Goal: Communication & Community: Answer question/provide support

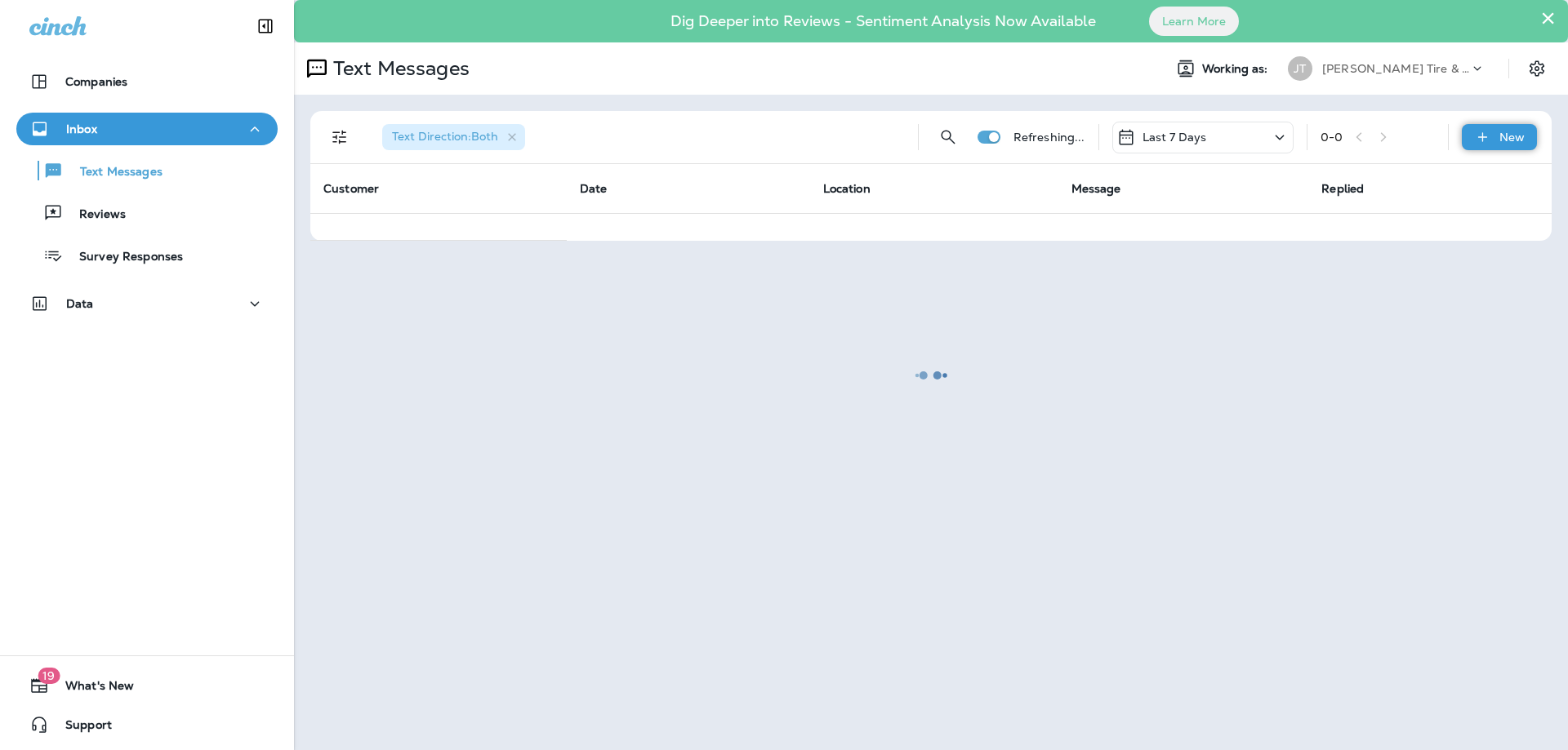
click at [1509, 135] on p "New" at bounding box center [1511, 136] width 25 height 13
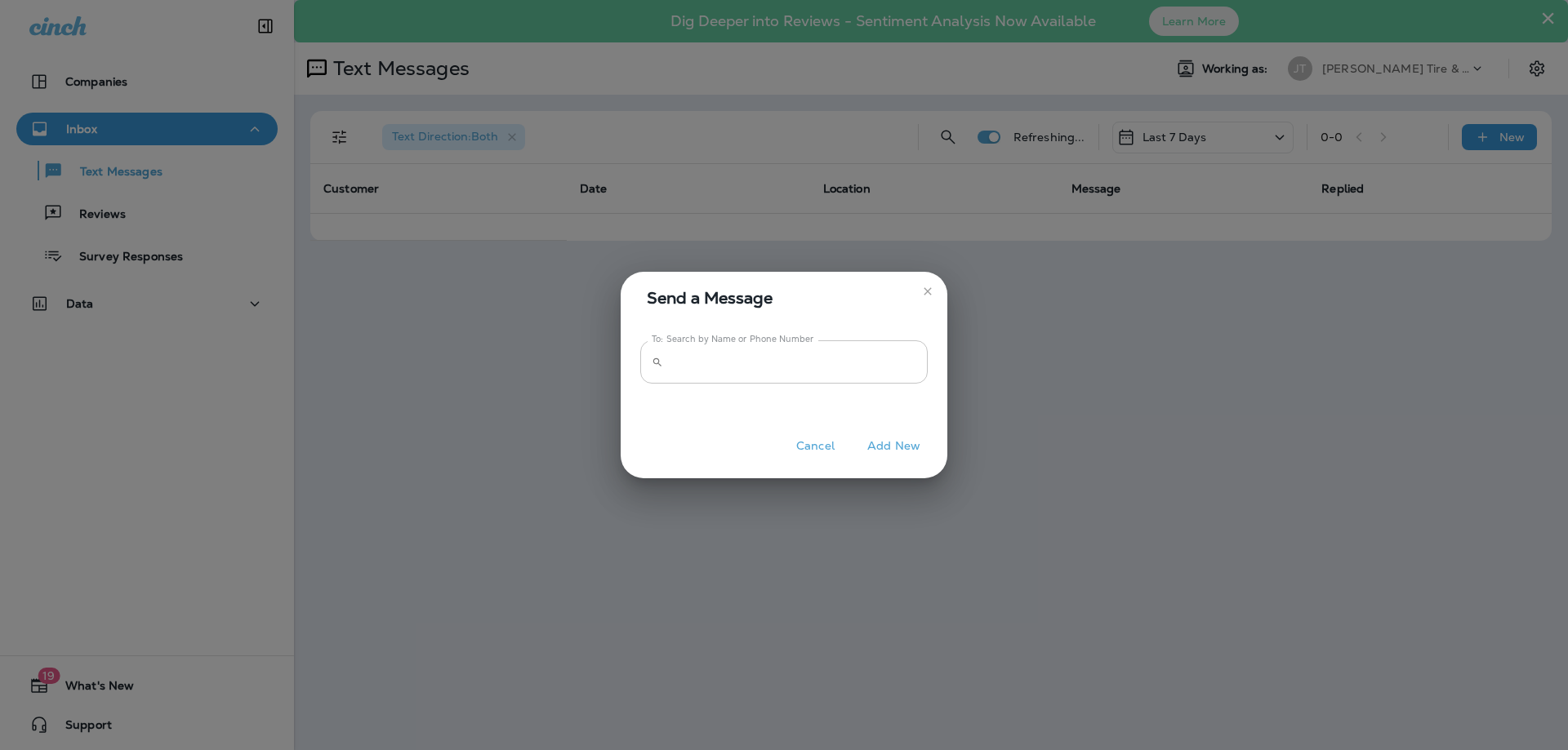
click at [741, 370] on input "To: Search by Name or Phone Number" at bounding box center [799, 363] width 258 height 44
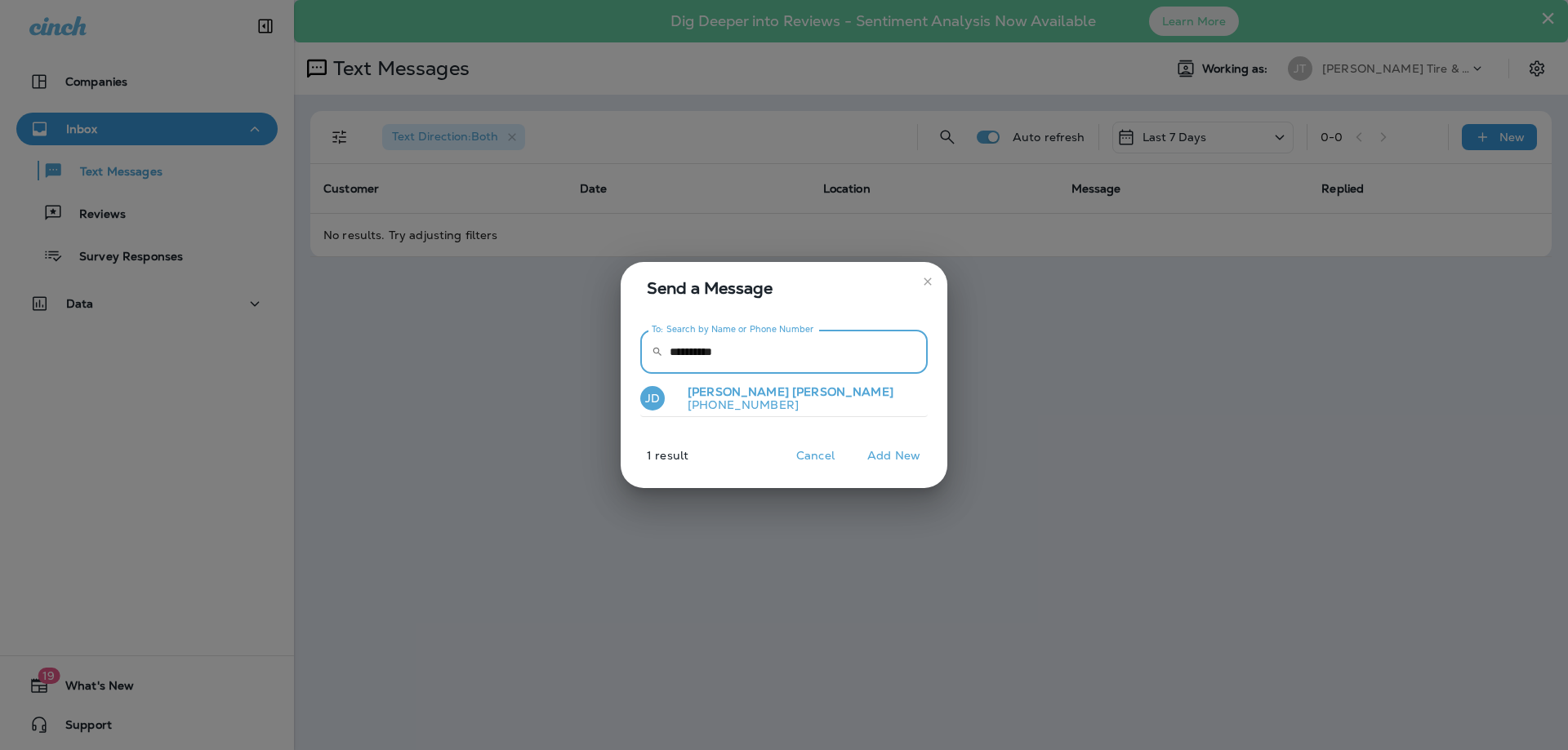
type input "**********"
click at [830, 391] on button "[PERSON_NAME] [PHONE_NUMBER]" at bounding box center [783, 399] width 287 height 38
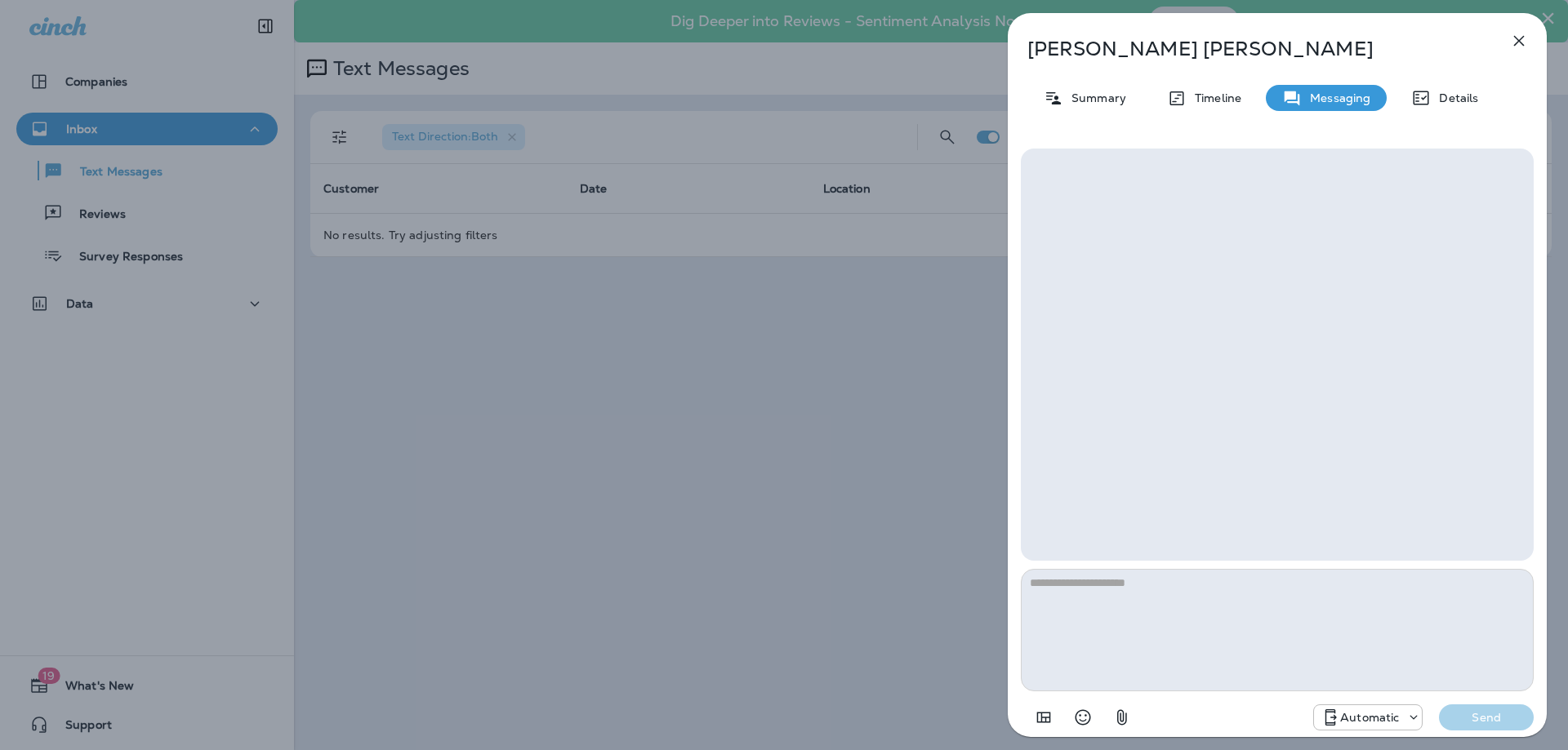
click at [1353, 717] on p "Automatic" at bounding box center [1369, 717] width 59 height 13
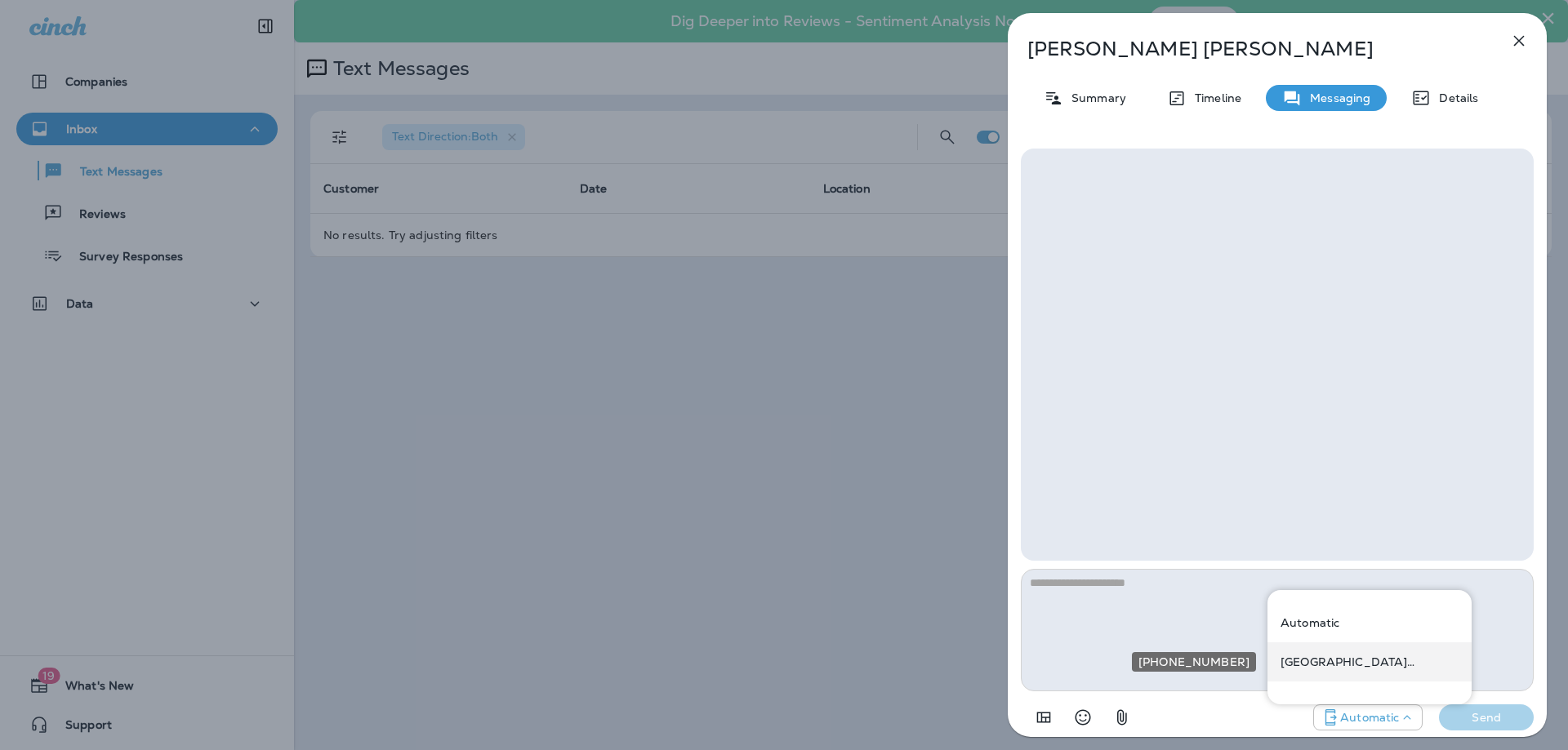
click at [1326, 672] on div "[GEOGRAPHIC_DATA] ([STREET_ADDRESS])" at bounding box center [1368, 662] width 204 height 39
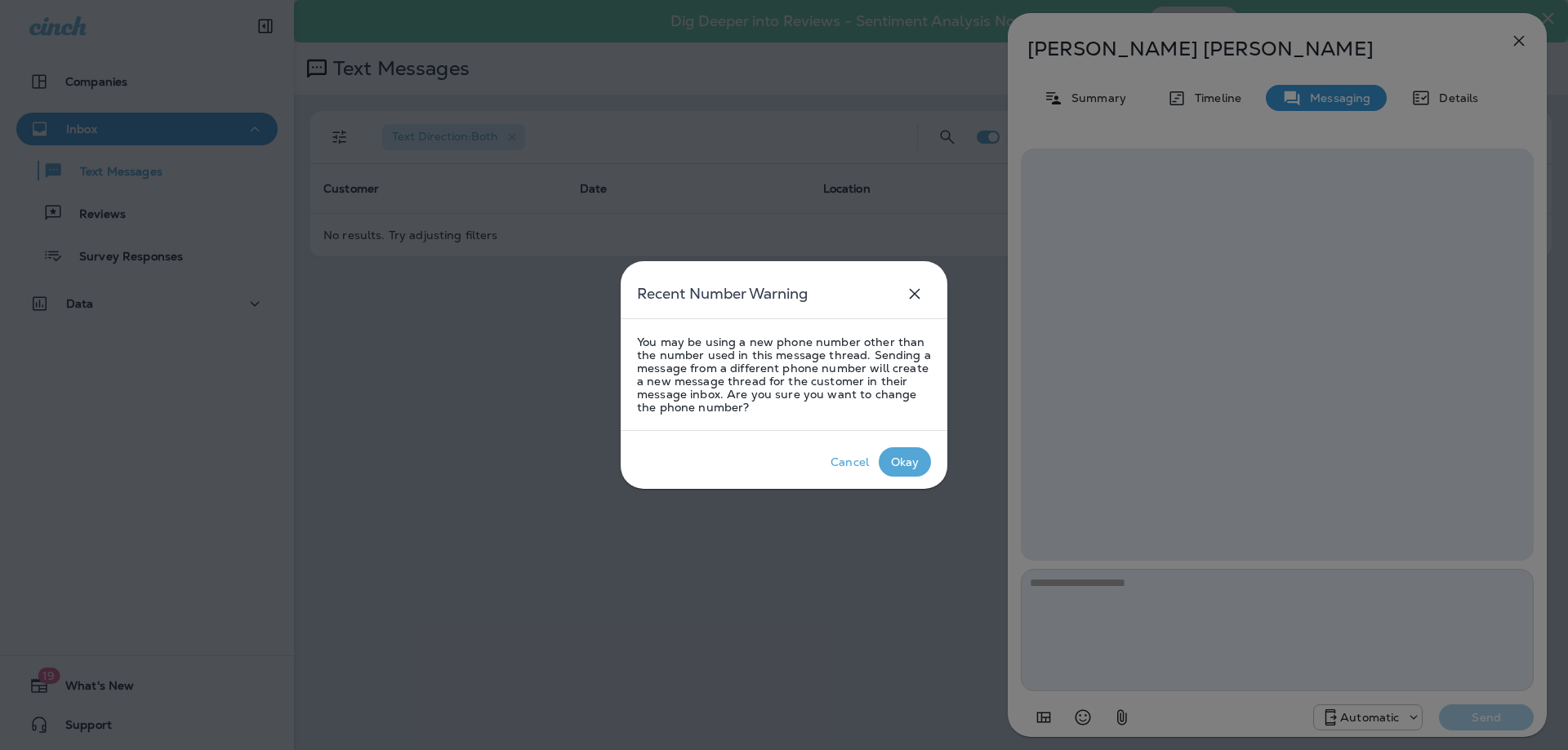
click at [908, 459] on div "Okay" at bounding box center [905, 462] width 29 height 13
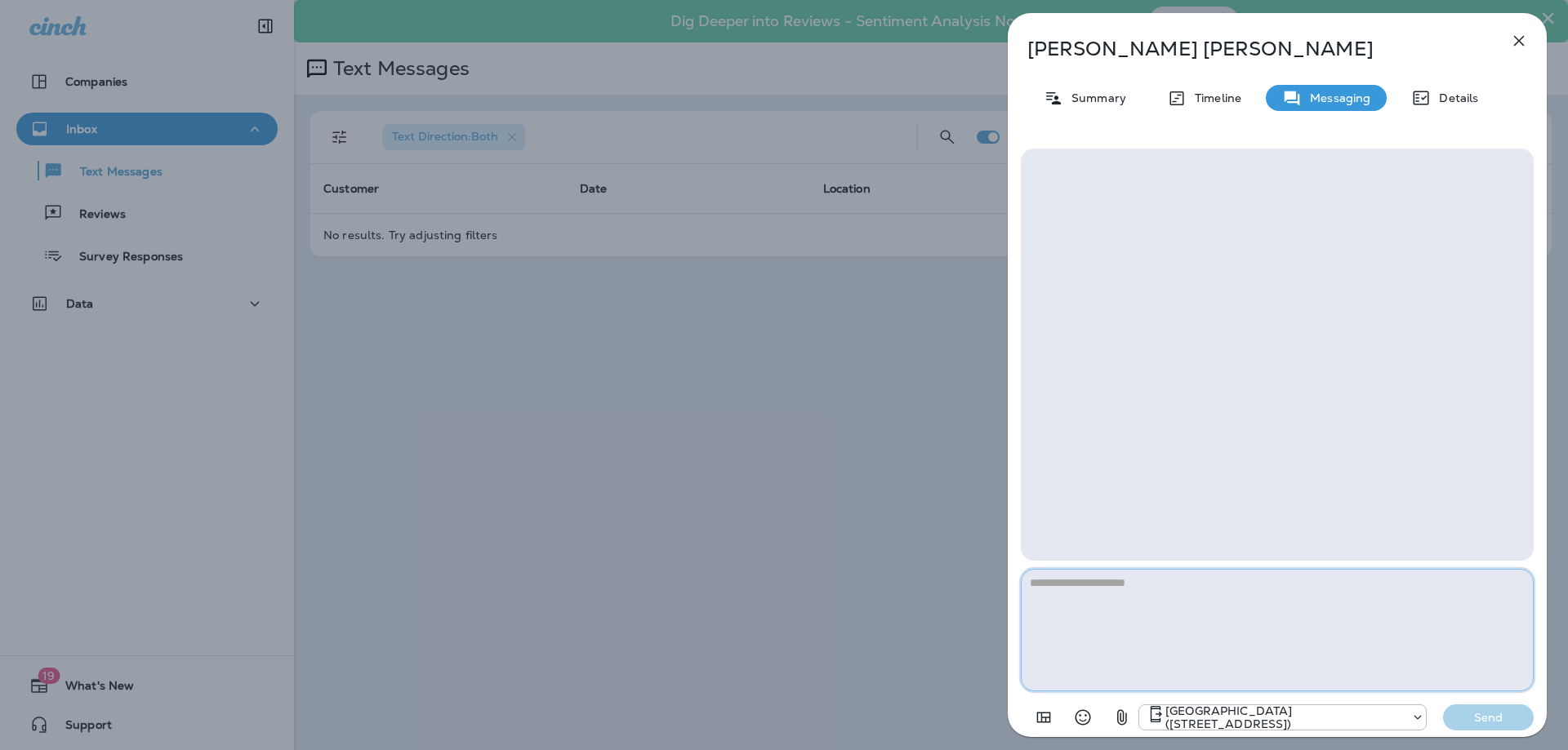
click at [1158, 597] on textarea at bounding box center [1277, 630] width 513 height 122
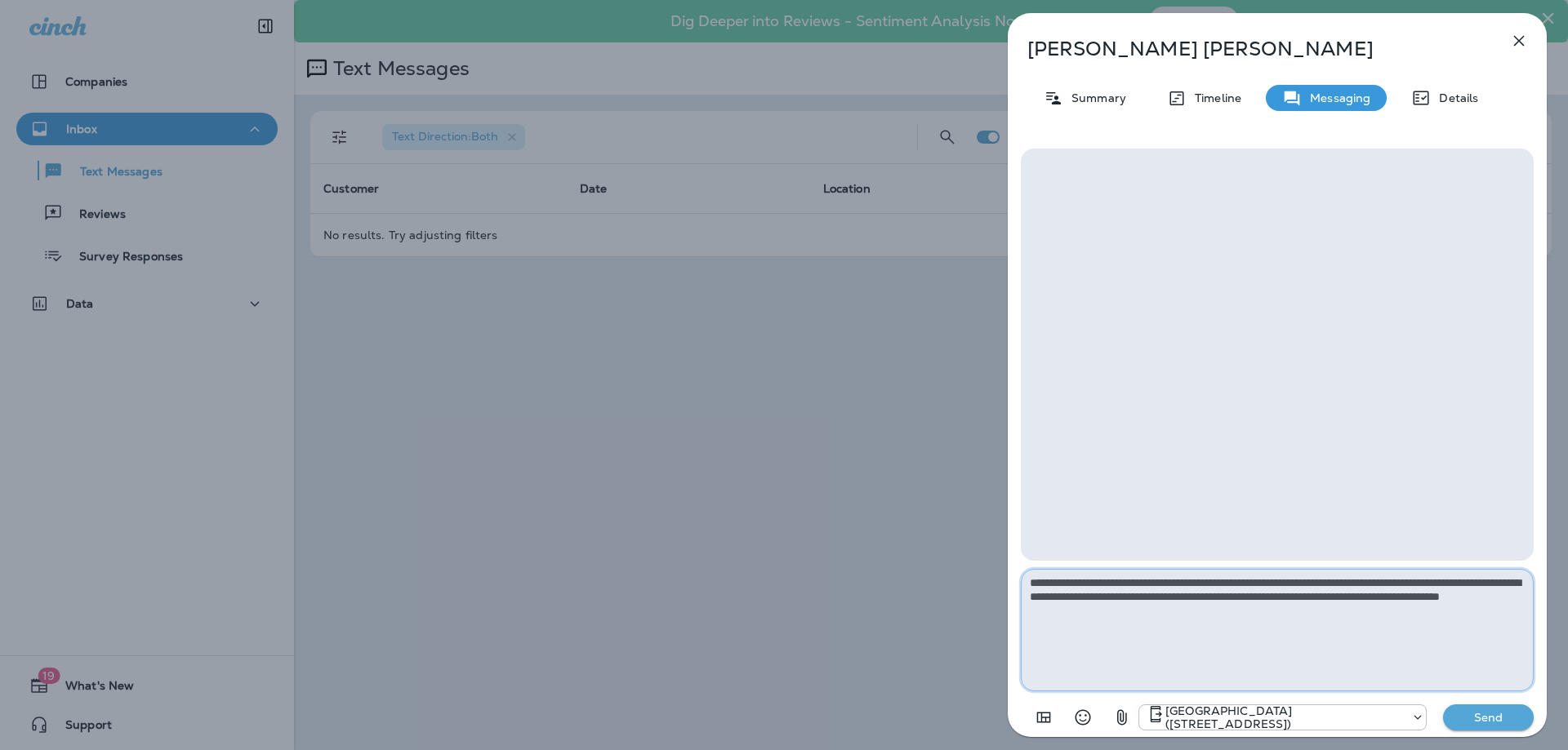
type textarea "**********"
click at [1476, 716] on p "Send" at bounding box center [1489, 717] width 69 height 15
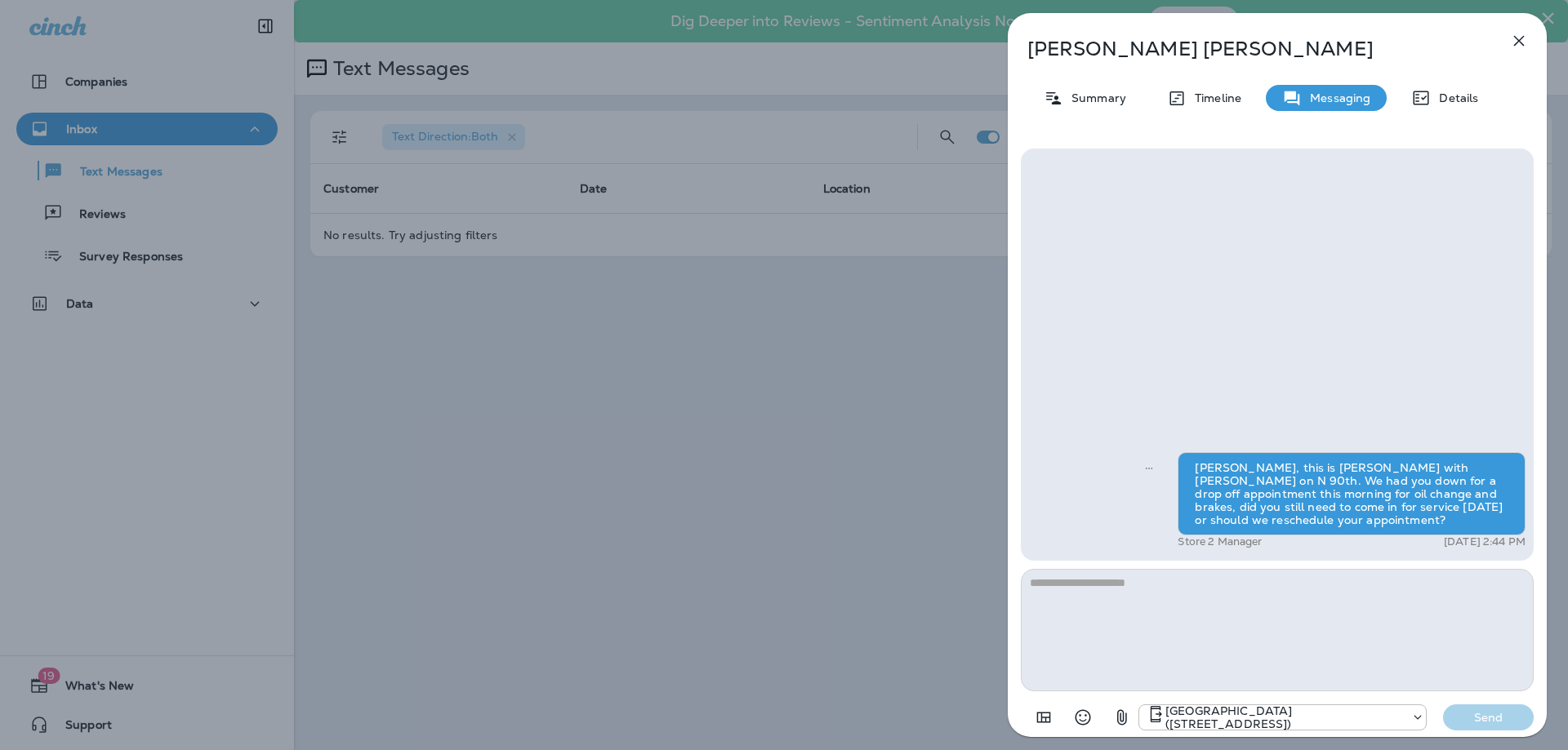
drag, startPoint x: 1528, startPoint y: 41, endPoint x: 1520, endPoint y: 43, distance: 8.2
click at [1528, 40] on button "button" at bounding box center [1518, 41] width 33 height 33
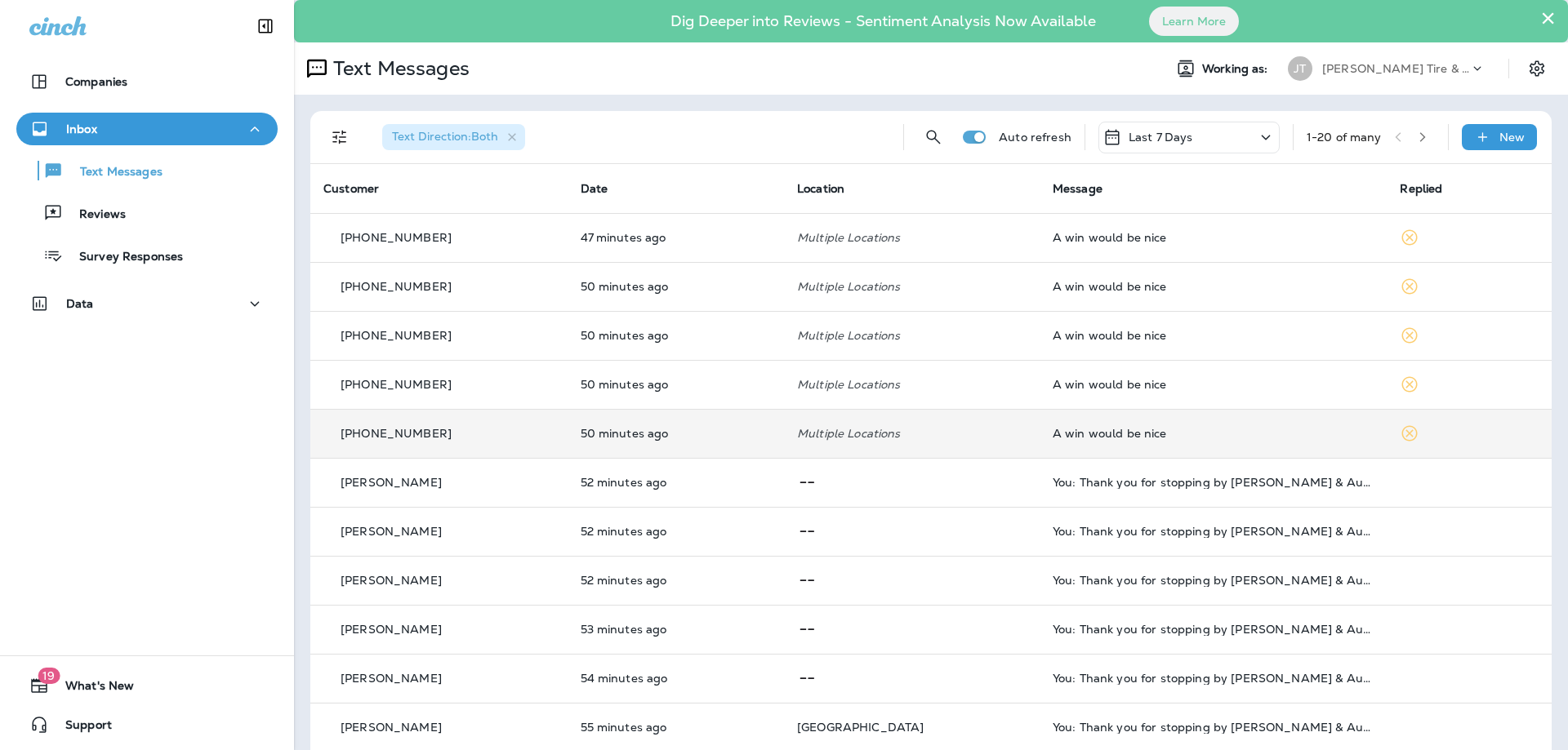
click at [499, 432] on div "+1 (402) 770-6581" at bounding box center [438, 433] width 232 height 17
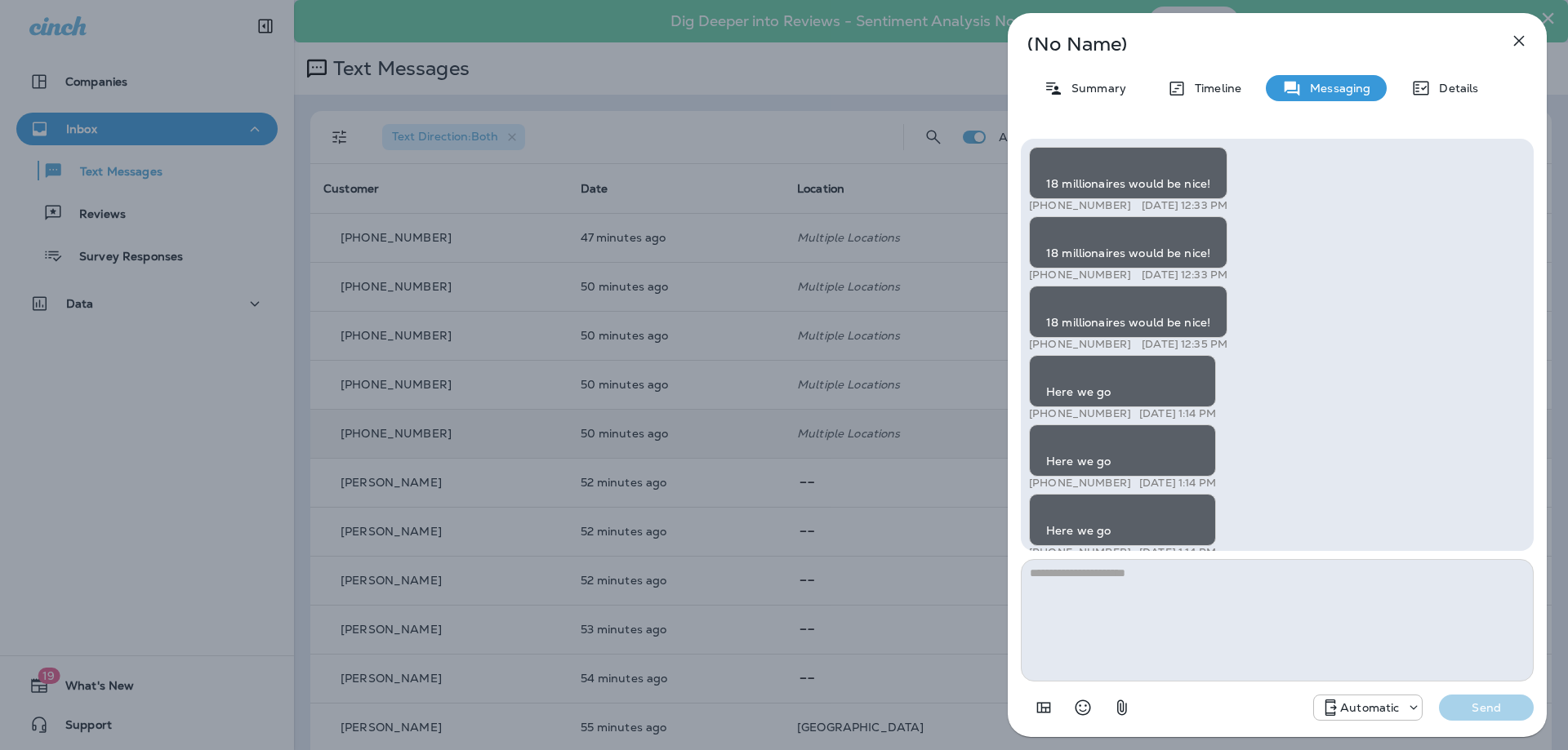
scroll to position [-8224, 0]
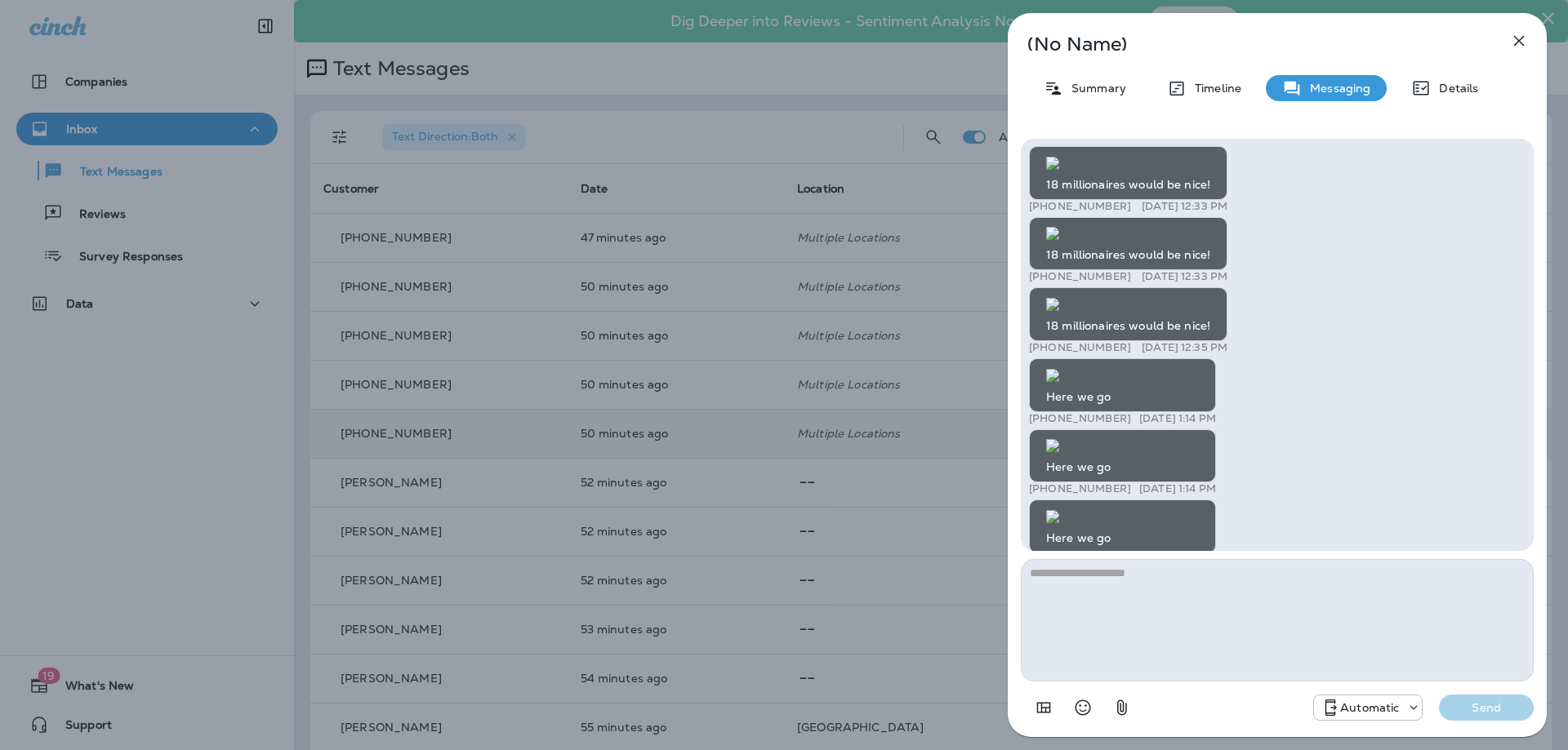
click at [1519, 39] on icon "button" at bounding box center [1519, 41] width 20 height 20
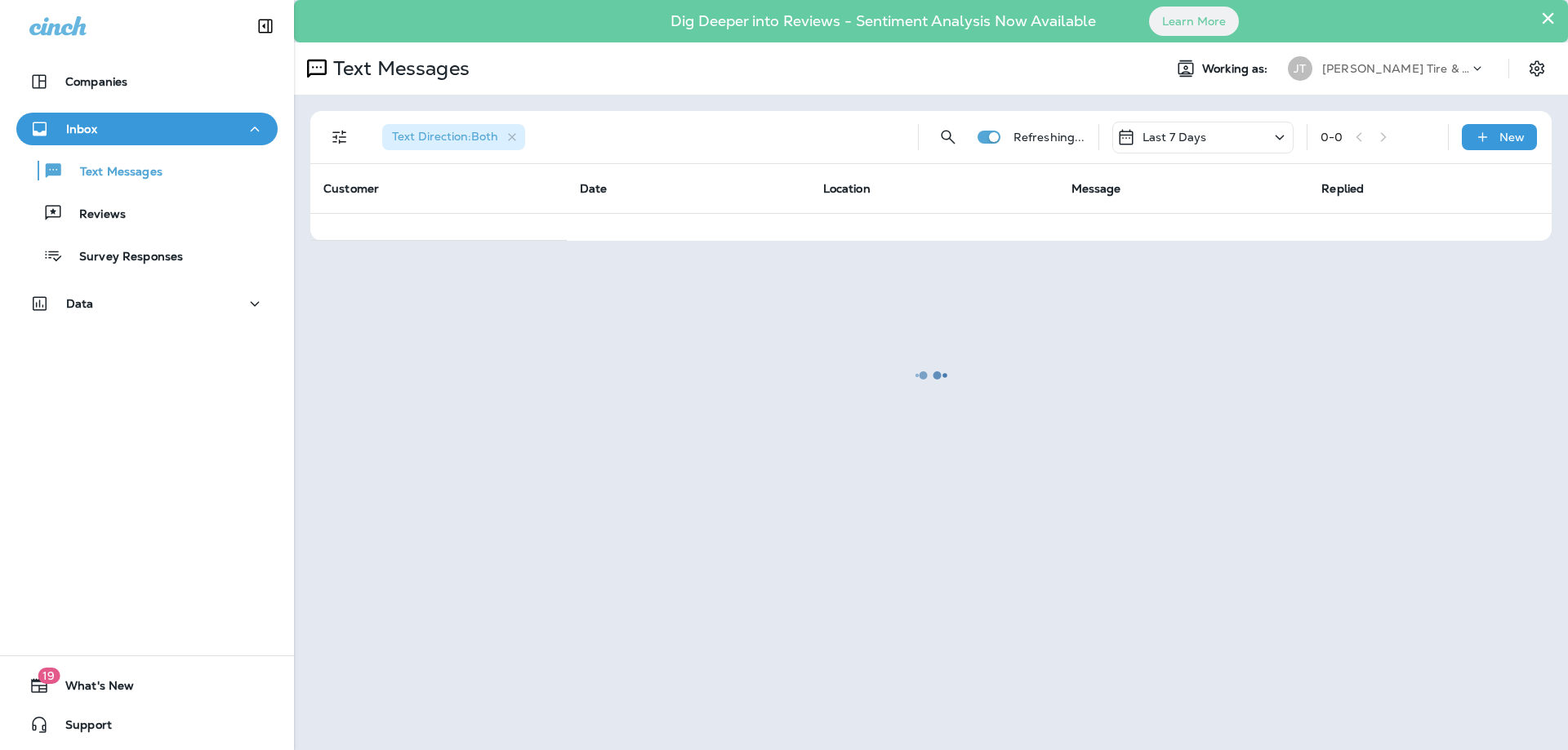
click at [149, 554] on div "Companies Inbox Text Messages Reviews Survey Responses Data 19 What's New Suppo…" at bounding box center [147, 375] width 294 height 750
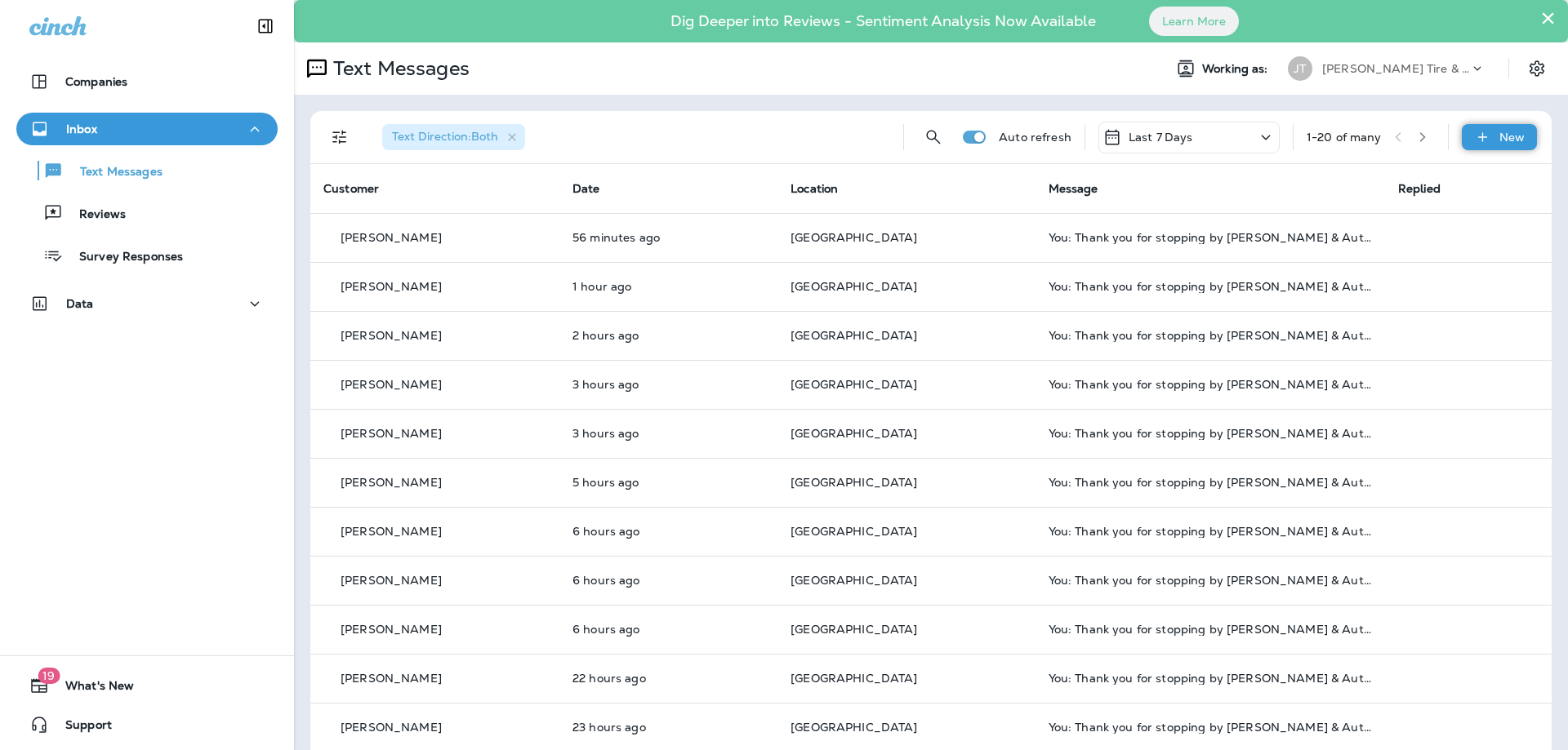
click at [1481, 132] on icon at bounding box center [1482, 137] width 17 height 16
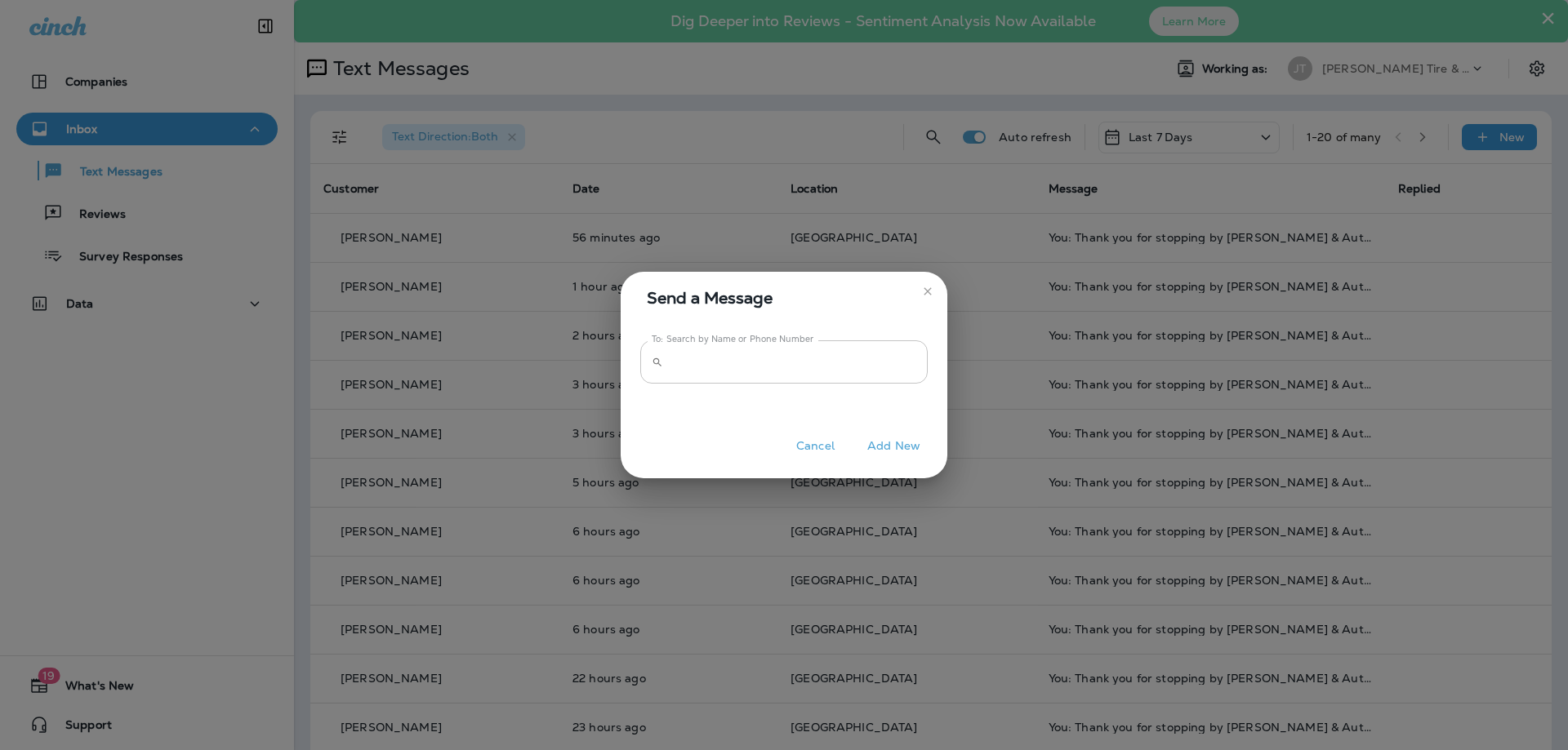
click at [775, 363] on input "To: Search by Name or Phone Number" at bounding box center [799, 363] width 258 height 44
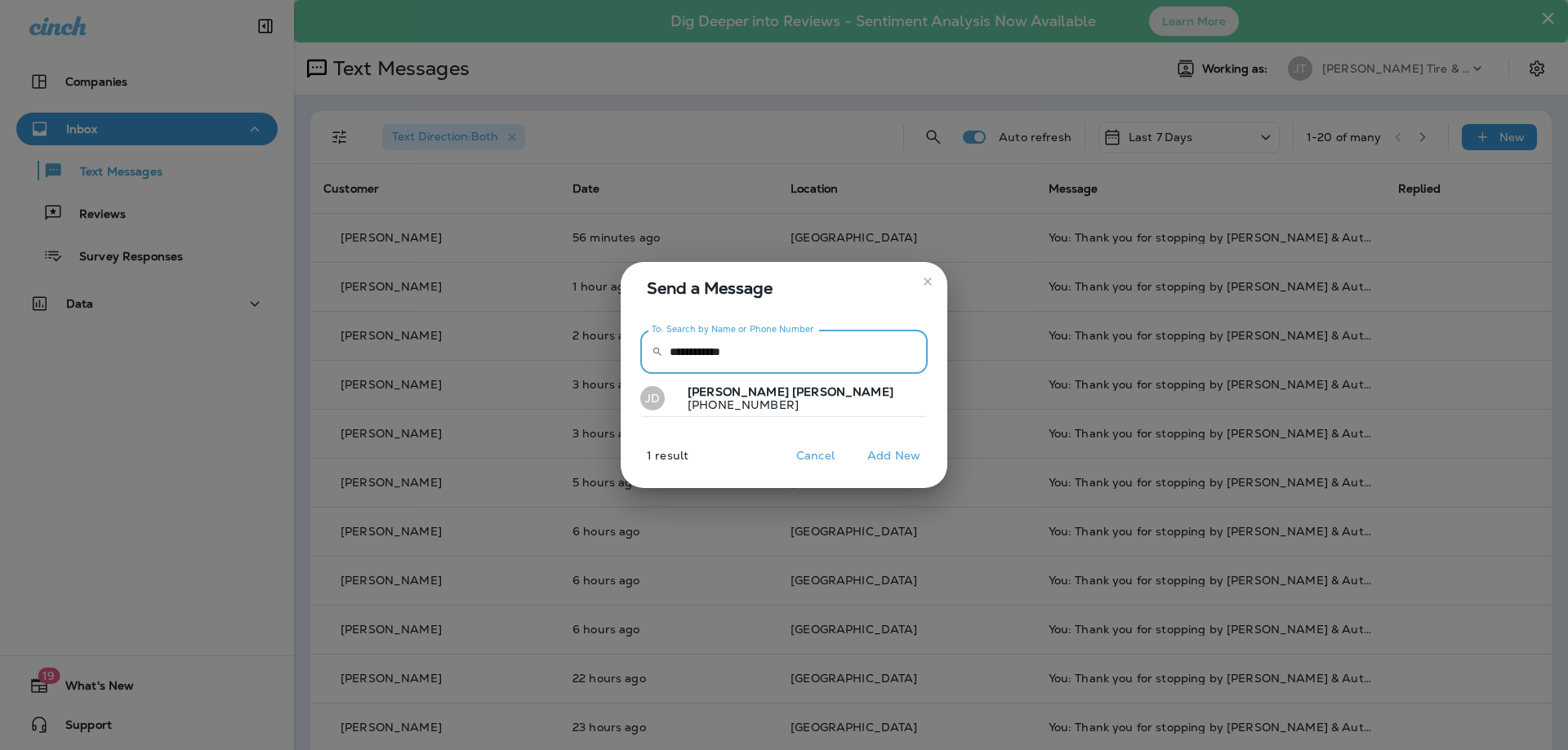
type input "**********"
click at [783, 404] on button "[PERSON_NAME] [PHONE_NUMBER]" at bounding box center [783, 399] width 287 height 38
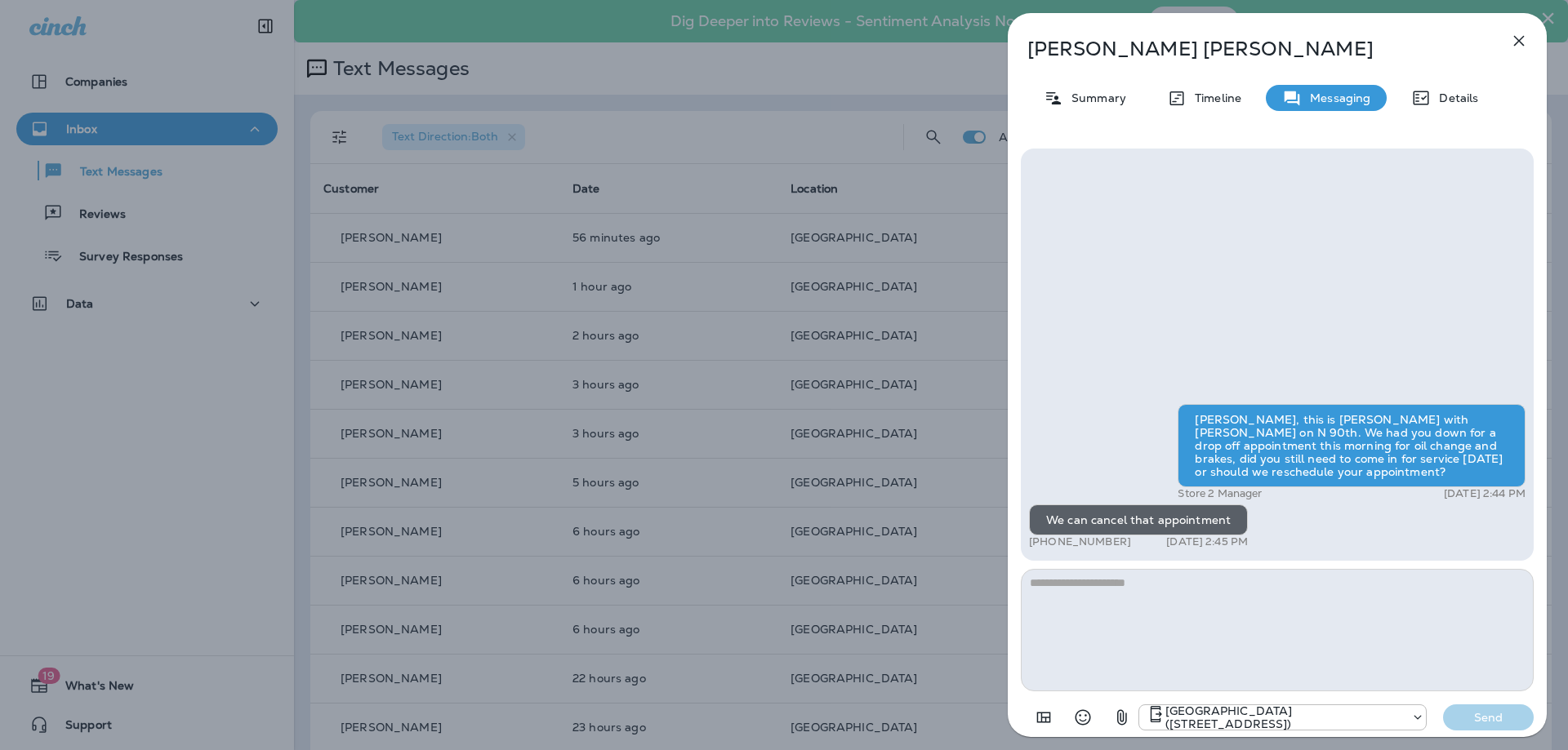
click at [1518, 42] on icon "button" at bounding box center [1519, 41] width 11 height 11
